Goal: Ask a question

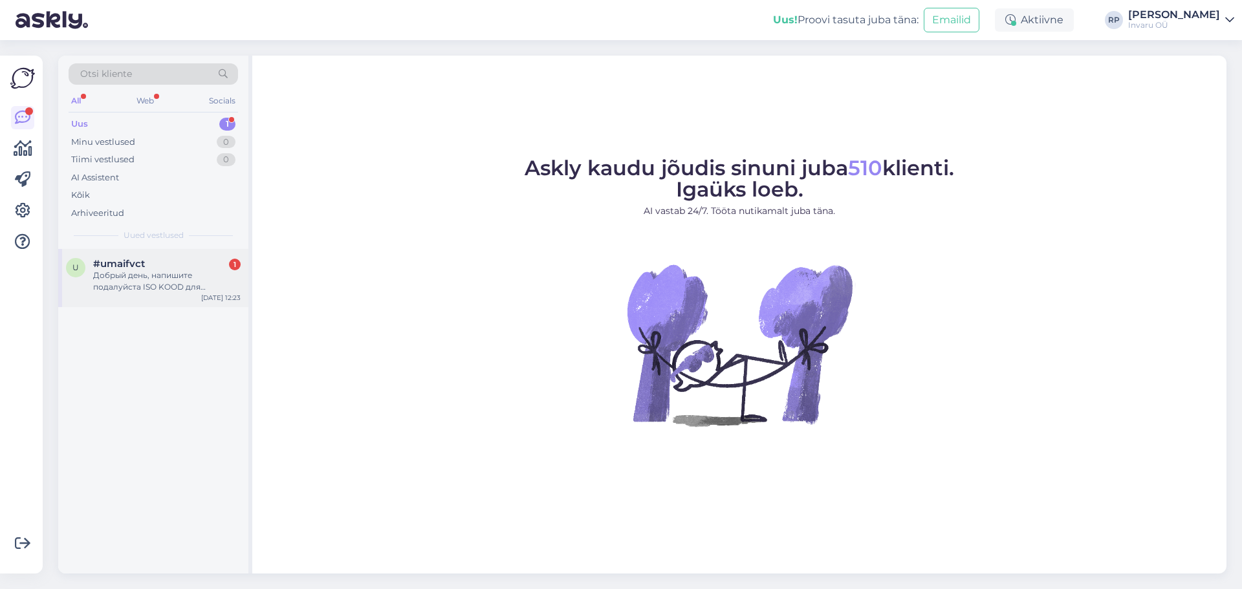
click at [156, 277] on div "Добрый день, напишите подалуйста ISO KOOD для инвалидных колясок?" at bounding box center [166, 281] width 147 height 23
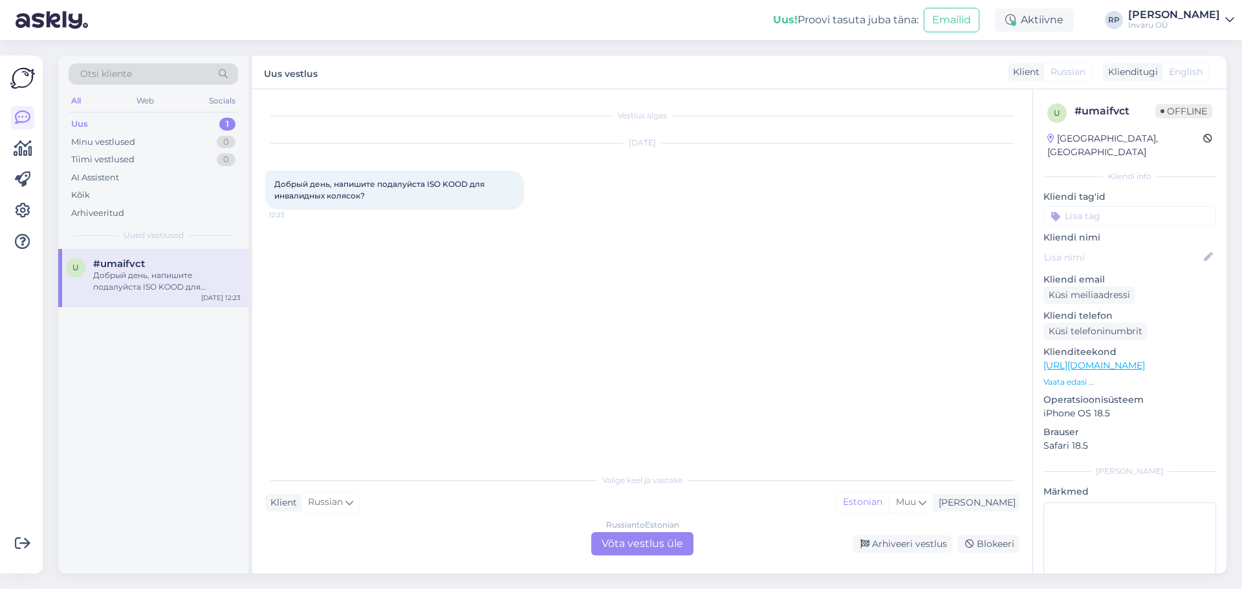
click at [656, 539] on div "Russian to Estonian Võta vestlus üle" at bounding box center [642, 543] width 102 height 23
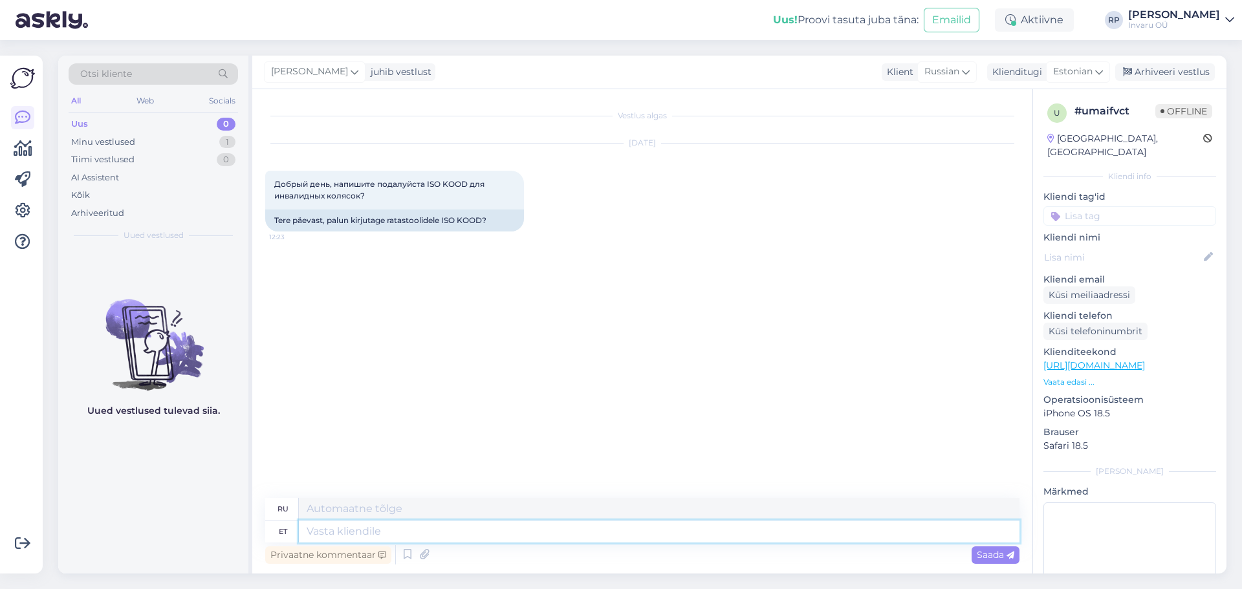
click at [403, 526] on textarea at bounding box center [659, 532] width 720 height 22
type textarea "Tere"
type textarea "Привет"
type textarea "12.22"
